Goal: Information Seeking & Learning: Learn about a topic

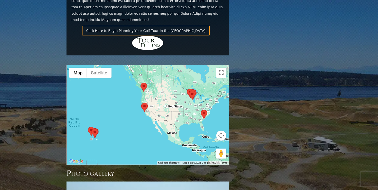
scroll to position [378, 0]
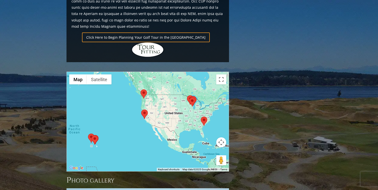
click at [201, 117] on area at bounding box center [201, 117] width 0 height 0
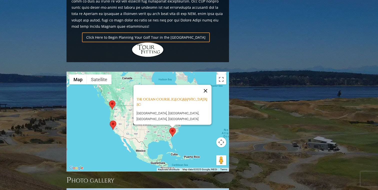
click at [210, 85] on button "Close" at bounding box center [206, 91] width 12 height 12
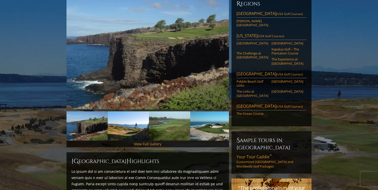
scroll to position [0, 0]
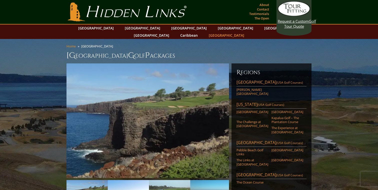
click at [247, 32] on link "[GEOGRAPHIC_DATA]" at bounding box center [226, 35] width 41 height 7
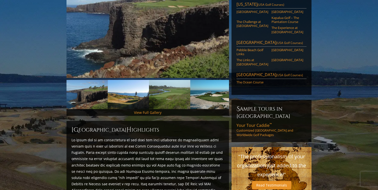
scroll to position [101, 0]
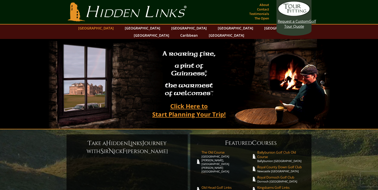
click at [115, 29] on link "[GEOGRAPHIC_DATA]" at bounding box center [96, 28] width 41 height 7
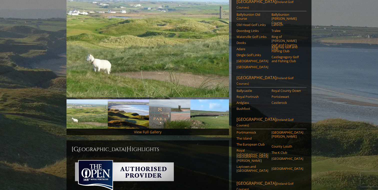
scroll to position [84, 0]
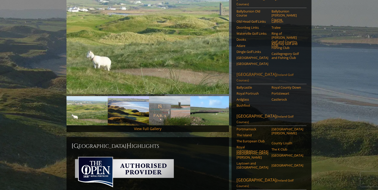
click at [261, 72] on link "[GEOGRAPHIC_DATA] ([GEOGRAPHIC_DATA] Golf Courses)" at bounding box center [272, 78] width 70 height 13
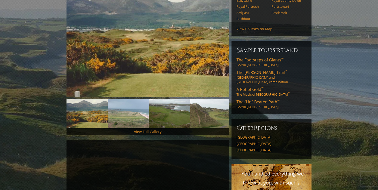
scroll to position [83, 0]
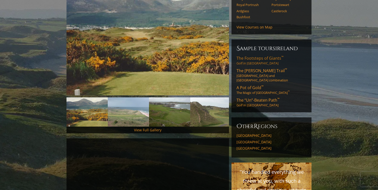
click at [248, 56] on span "The Footsteps of Giants ™" at bounding box center [260, 59] width 47 height 6
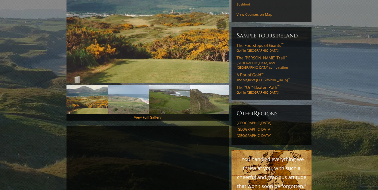
scroll to position [0, 0]
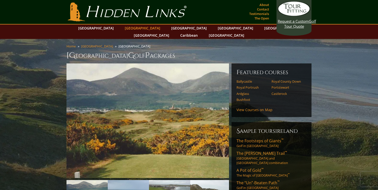
click at [129, 31] on link "[GEOGRAPHIC_DATA]" at bounding box center [142, 28] width 41 height 7
